Goal: Contribute content

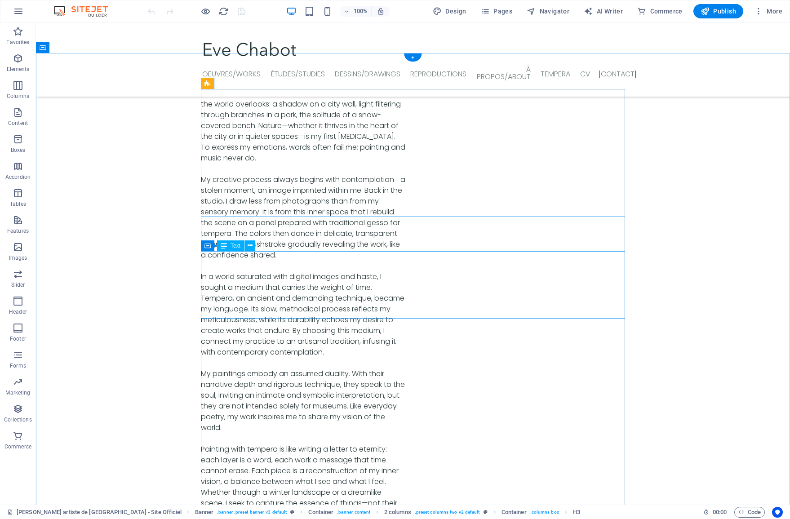
scroll to position [2967, 0]
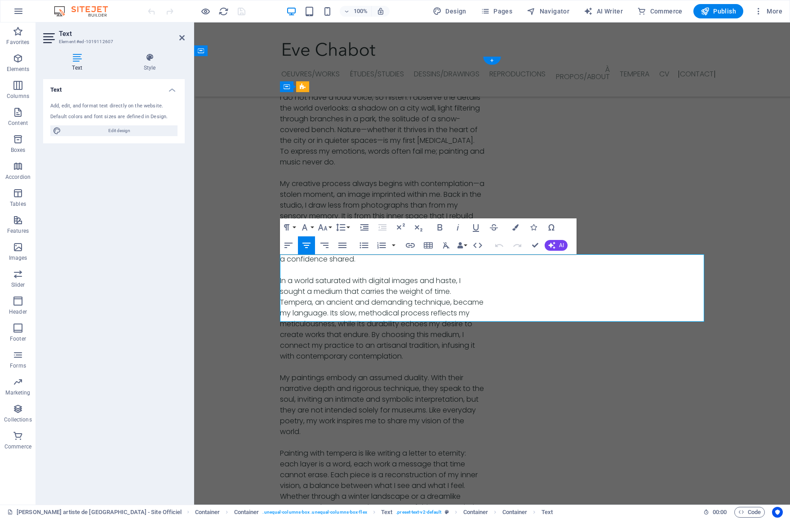
scroll to position [2960, 0]
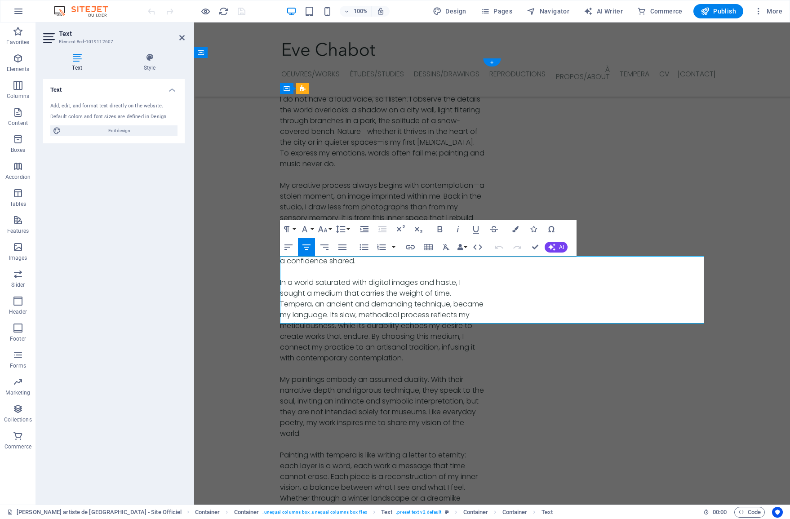
drag, startPoint x: 598, startPoint y: 286, endPoint x: 607, endPoint y: 286, distance: 9.0
drag, startPoint x: 591, startPoint y: 297, endPoint x: 580, endPoint y: 298, distance: 10.4
drag, startPoint x: 498, startPoint y: 307, endPoint x: 504, endPoint y: 307, distance: 5.4
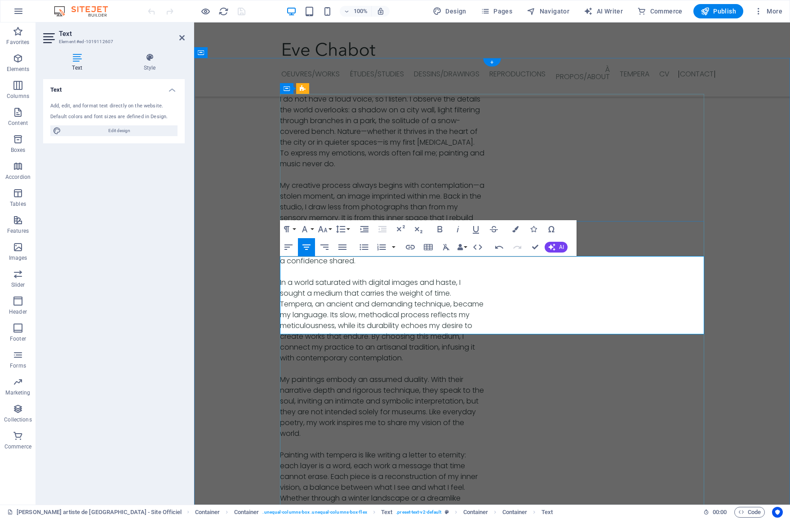
drag, startPoint x: 509, startPoint y: 319, endPoint x: 473, endPoint y: 309, distance: 37.9
click at [368, 249] on icon "button" at bounding box center [364, 247] width 9 height 6
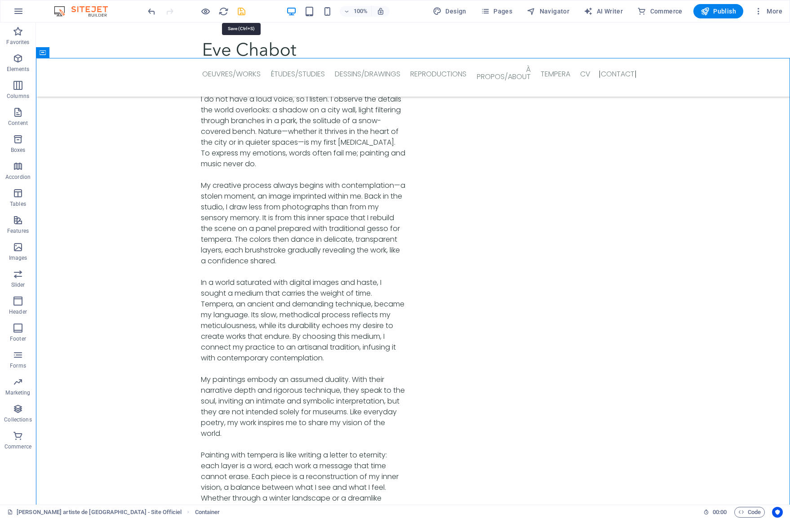
click at [242, 12] on icon "save" at bounding box center [241, 11] width 10 height 10
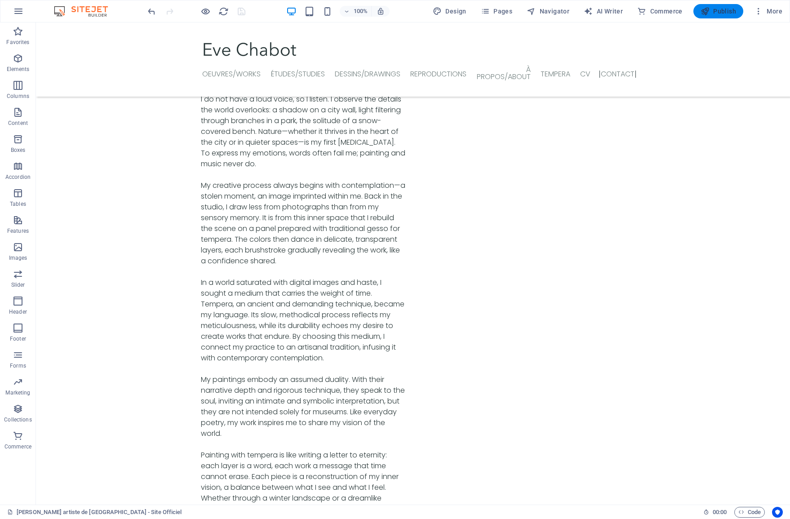
click at [705, 15] on icon "button" at bounding box center [705, 11] width 9 height 9
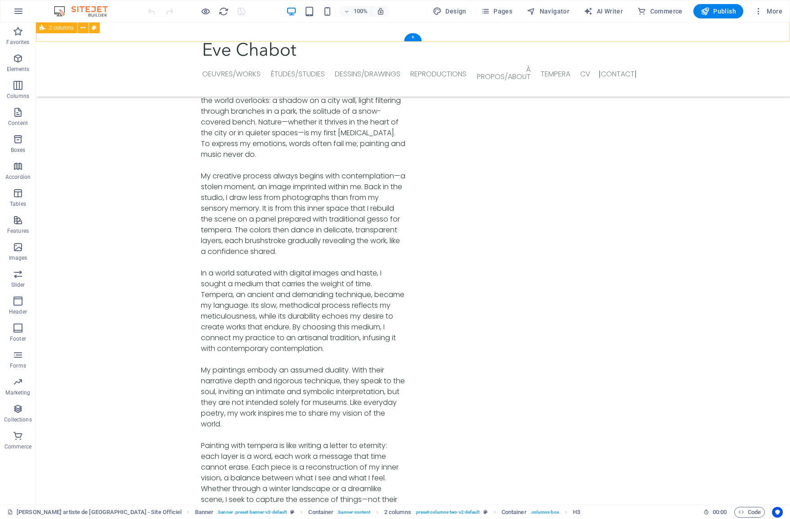
scroll to position [2970, 0]
